Goal: Task Accomplishment & Management: Manage account settings

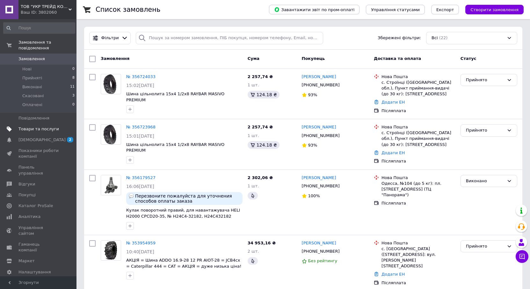
click at [50, 126] on span "Товари та послуги" at bounding box center [38, 129] width 40 height 6
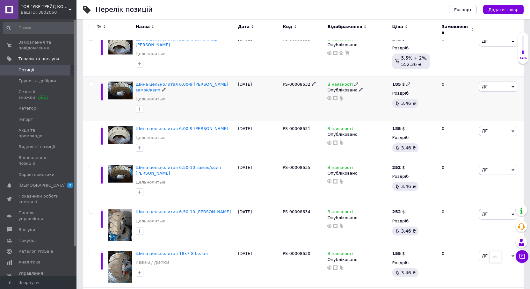
scroll to position [728, 0]
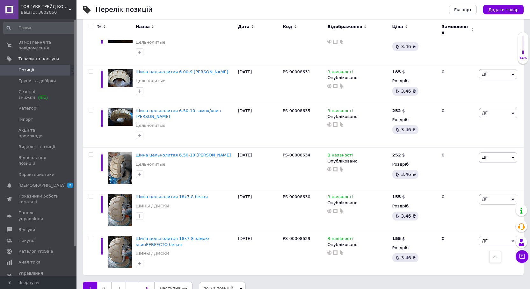
click at [147, 282] on link "8" at bounding box center [147, 288] width 14 height 13
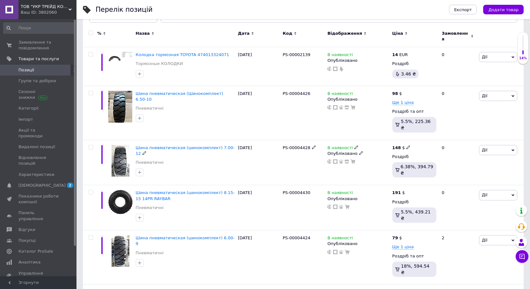
scroll to position [128, 0]
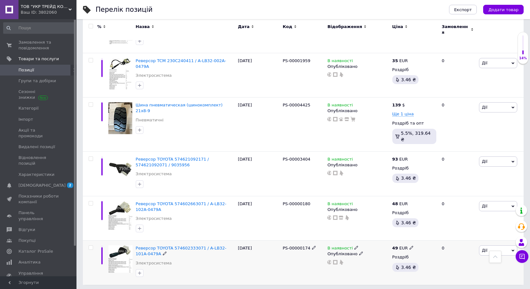
scroll to position [744, 0]
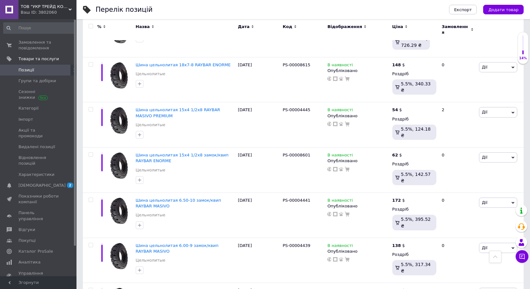
scroll to position [458, 0]
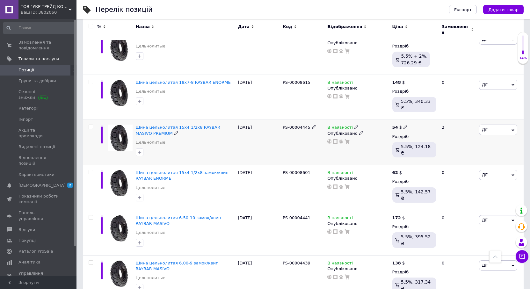
click at [354, 125] on icon at bounding box center [356, 127] width 4 height 4
click at [367, 128] on li "Немає в наявності" at bounding box center [391, 132] width 61 height 9
click at [300, 120] on div "PS-00004445" at bounding box center [303, 142] width 45 height 45
click at [299, 120] on div "PS-00004445" at bounding box center [303, 142] width 45 height 45
